Goal: Information Seeking & Learning: Check status

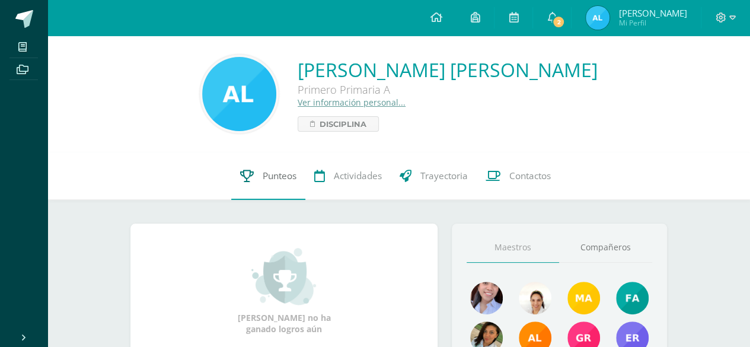
click at [274, 173] on span "Punteos" at bounding box center [280, 176] width 34 height 12
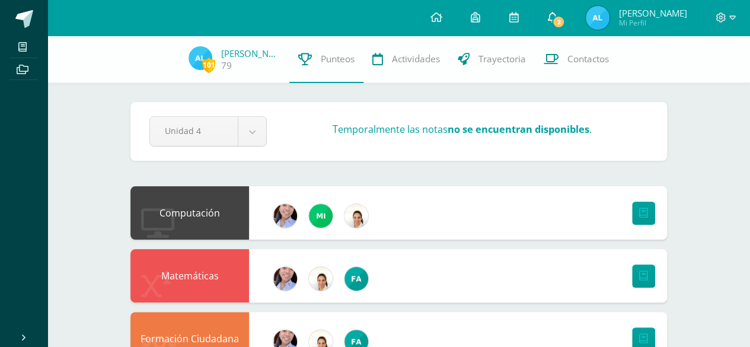
click at [562, 18] on span "2" at bounding box center [558, 21] width 13 height 13
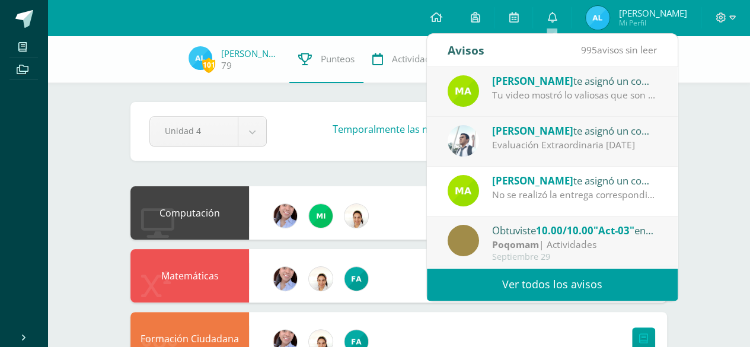
click at [521, 148] on div "Evaluación Extraordinaria [DATE]" at bounding box center [574, 145] width 165 height 14
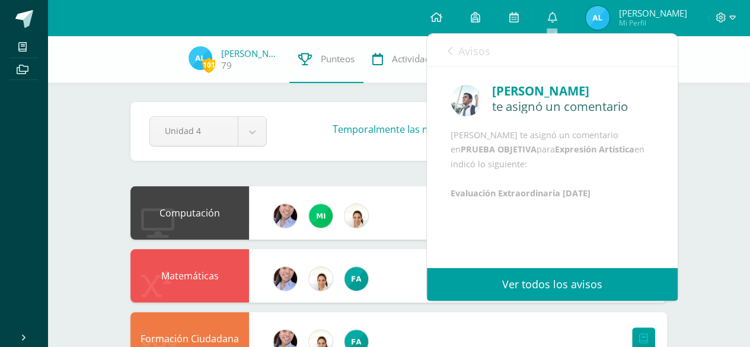
click at [566, 289] on link "Ver todos los avisos" at bounding box center [552, 284] width 251 height 33
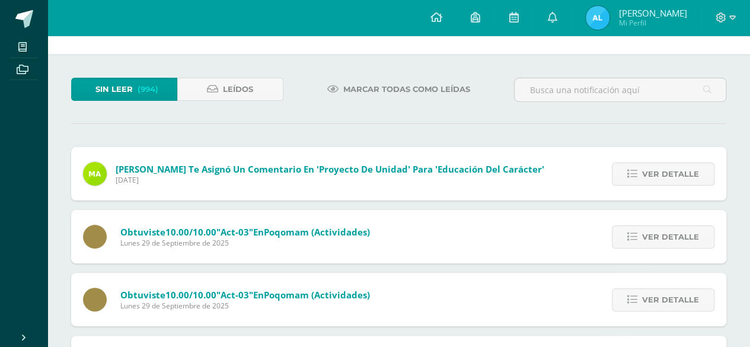
scroll to position [59, 0]
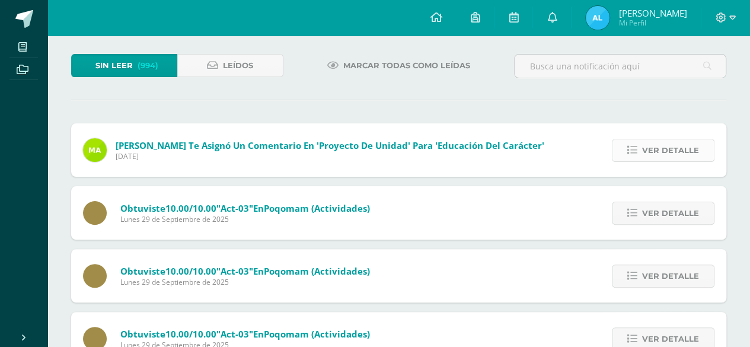
click at [652, 149] on span "Ver detalle" at bounding box center [670, 150] width 57 height 22
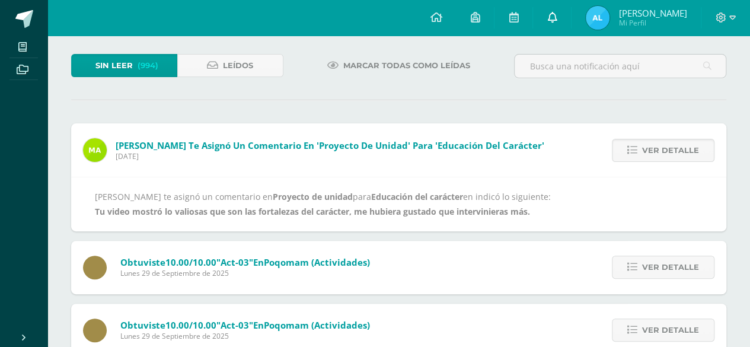
click at [557, 19] on link at bounding box center [552, 18] width 38 height 36
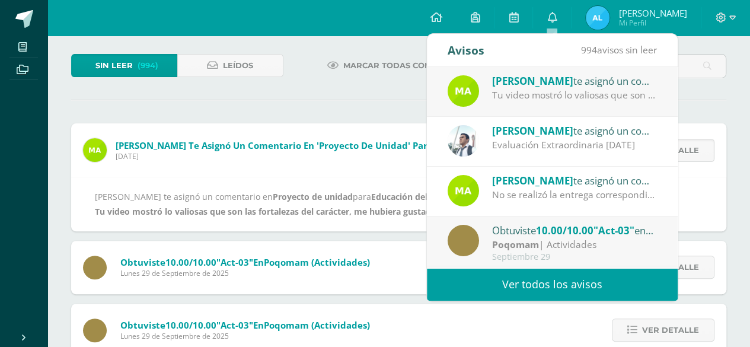
click at [514, 136] on span "[PERSON_NAME]" at bounding box center [532, 131] width 81 height 14
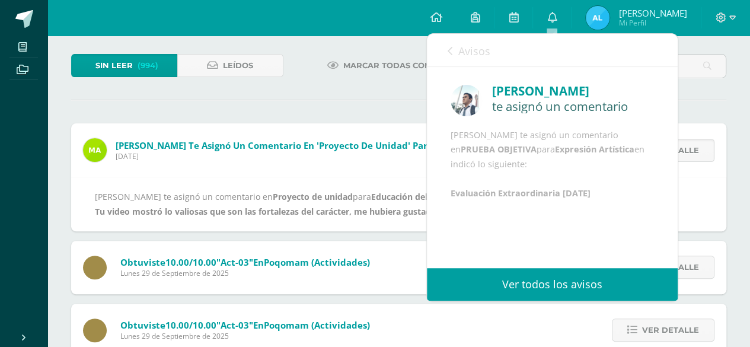
scroll to position [0, 0]
click at [530, 281] on link "Ver todos los avisos" at bounding box center [552, 284] width 251 height 33
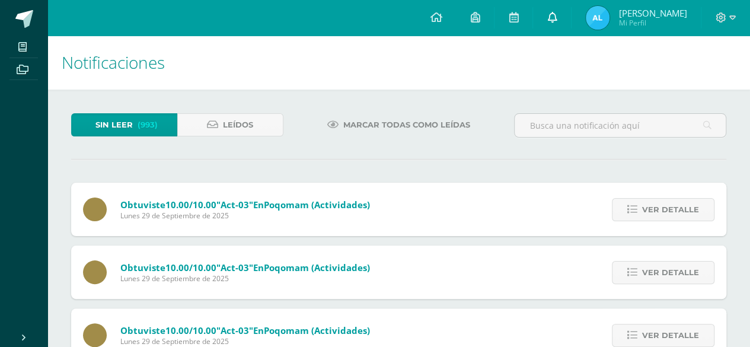
click at [551, 21] on icon at bounding box center [551, 17] width 9 height 11
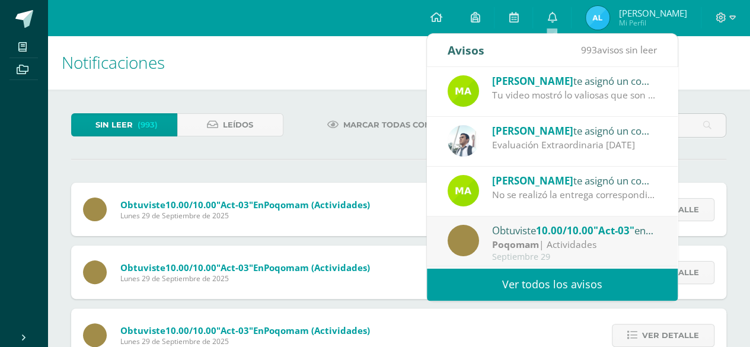
click at [359, 64] on h1 "Notificaciones" at bounding box center [399, 63] width 674 height 54
